Goal: Transaction & Acquisition: Purchase product/service

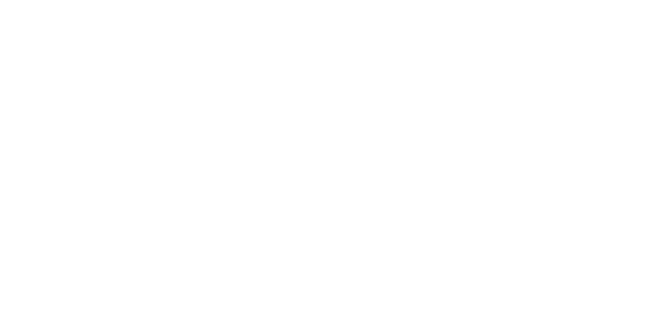
select select "******"
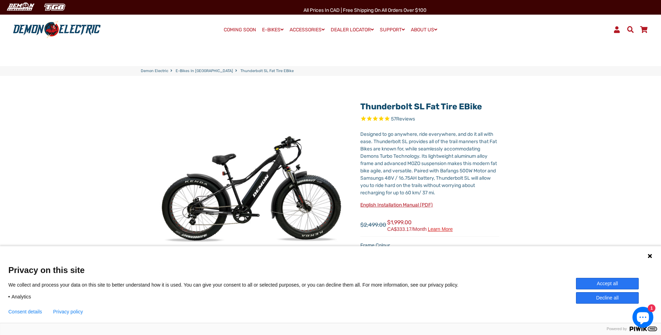
click at [616, 277] on div "Privacy on this site We collect and process your data on this site to better un…" at bounding box center [330, 289] width 645 height 49
click at [617, 284] on button "Accept all" at bounding box center [607, 284] width 63 height 12
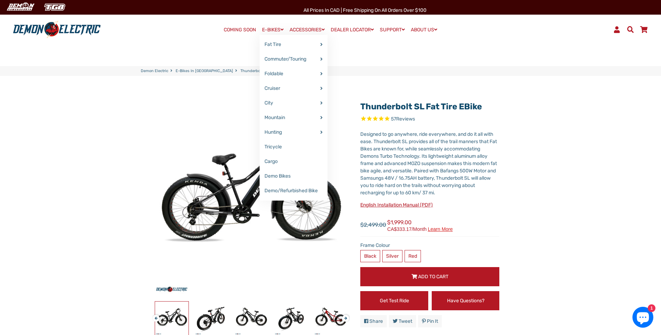
click at [266, 29] on link "E-BIKES" at bounding box center [273, 30] width 26 height 10
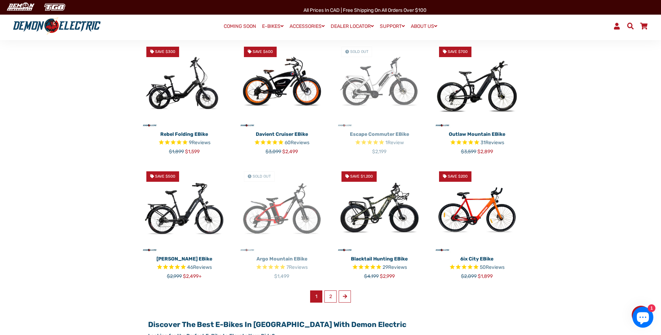
scroll to position [314, 0]
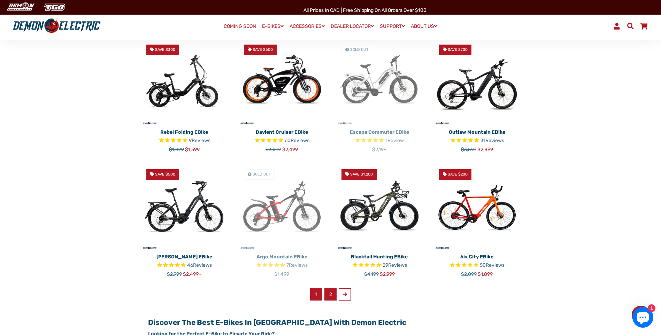
click at [330, 295] on link "2" at bounding box center [331, 295] width 12 height 12
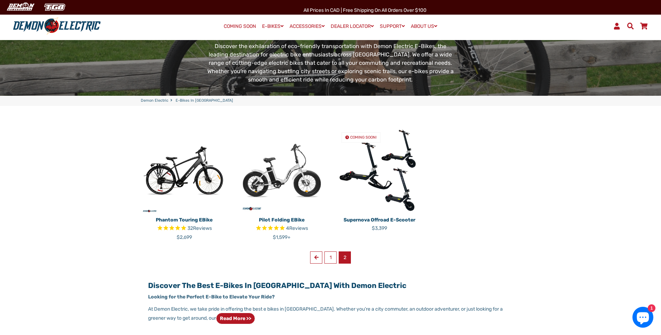
scroll to position [105, 0]
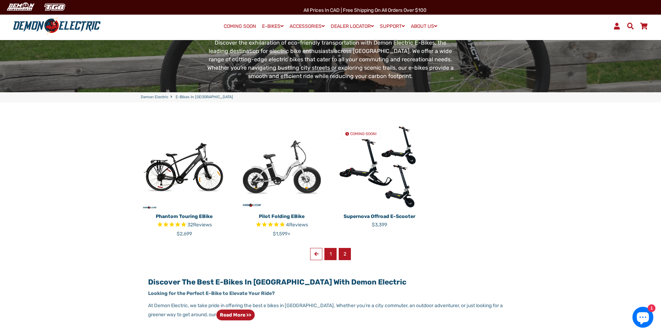
click at [329, 257] on link "1" at bounding box center [331, 254] width 12 height 12
